Goal: Transaction & Acquisition: Purchase product/service

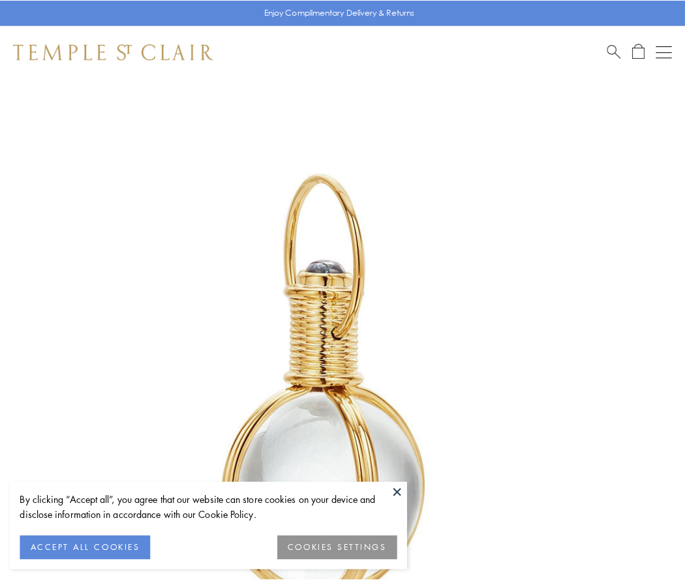
scroll to position [341, 0]
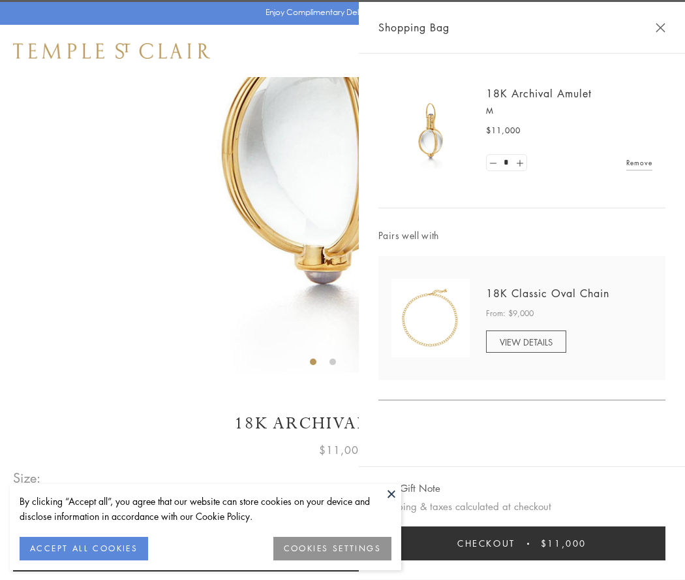
click at [522, 543] on button "Checkout $11,000" at bounding box center [522, 543] width 287 height 34
